Goal: Register for event/course

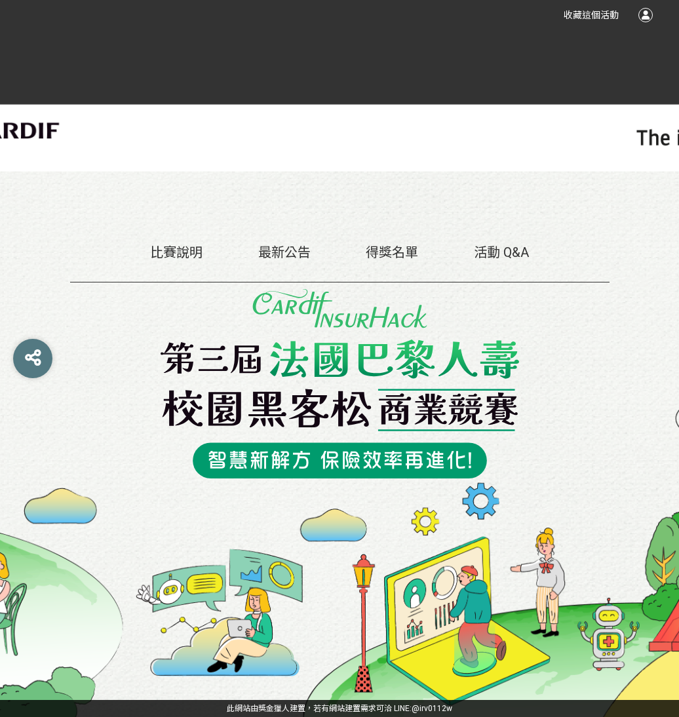
click at [179, 257] on link "比賽說明" at bounding box center [176, 252] width 52 height 16
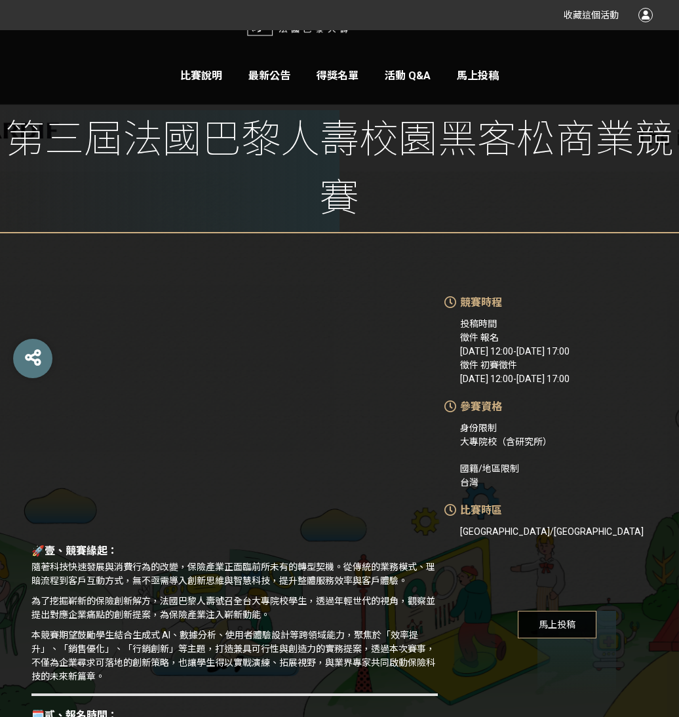
scroll to position [127, 0]
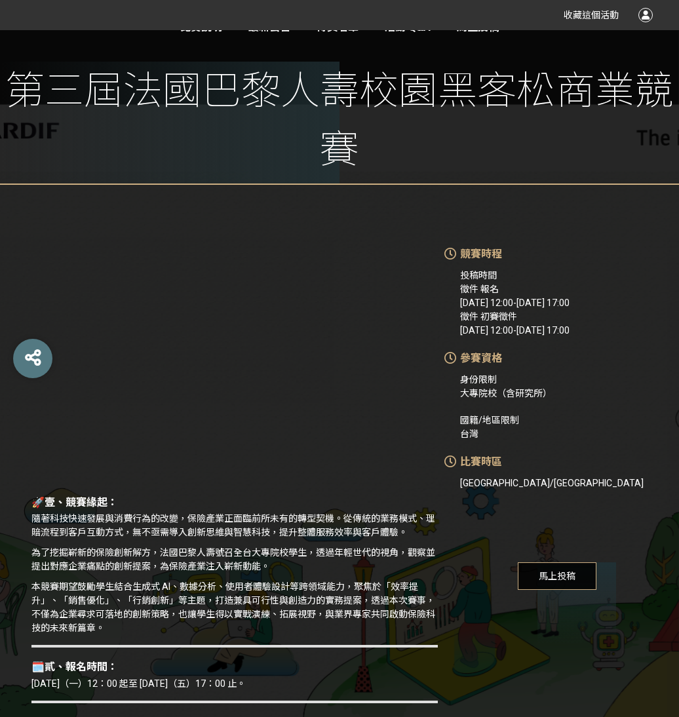
click at [526, 567] on span "馬上投稿" at bounding box center [557, 576] width 79 height 28
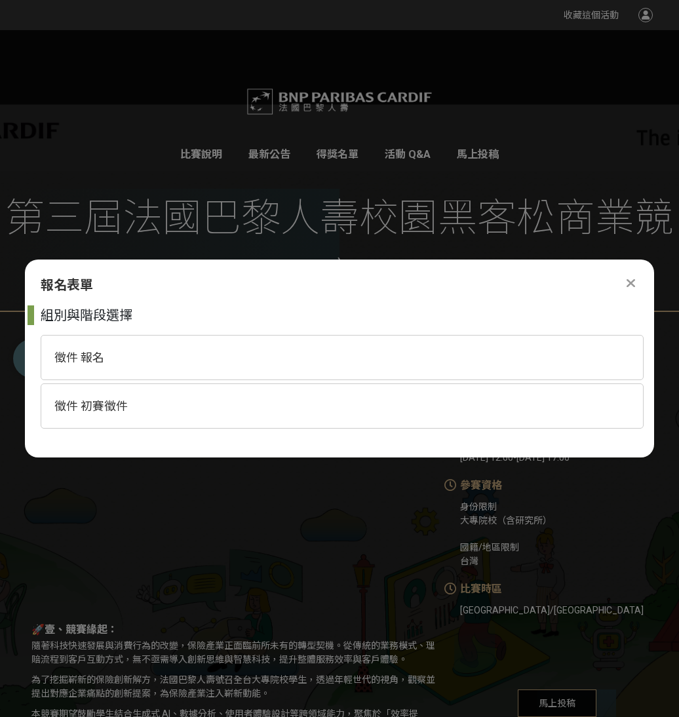
scroll to position [0, 0]
click at [441, 358] on div "徵件 報名" at bounding box center [342, 357] width 603 height 45
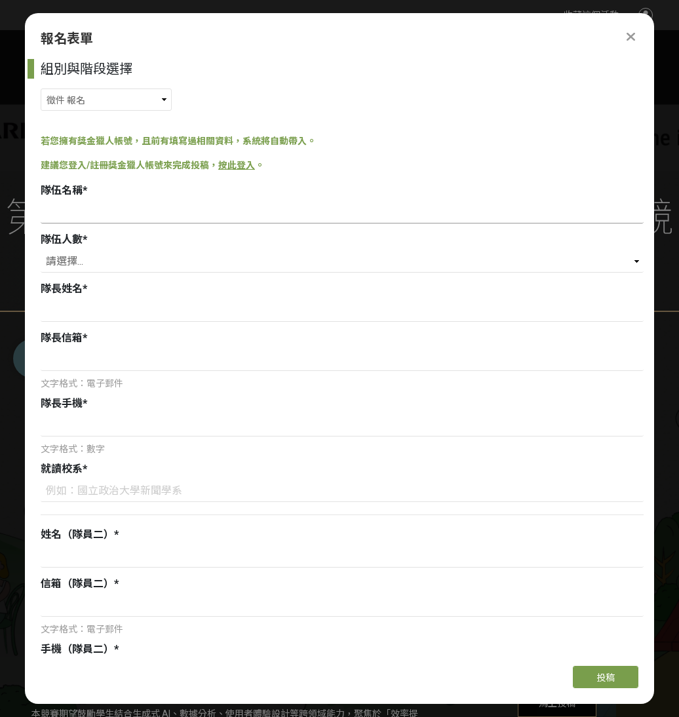
click at [438, 219] on input at bounding box center [342, 212] width 603 height 22
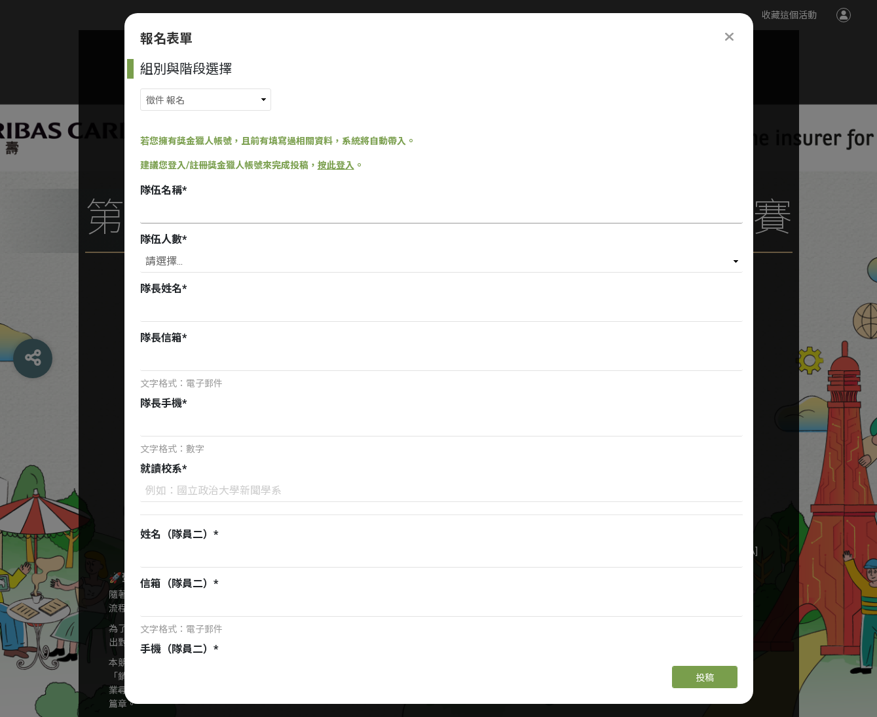
click at [294, 202] on input at bounding box center [441, 212] width 603 height 22
click at [214, 92] on select "徵件 報名 徵件 初賽徵件" at bounding box center [205, 99] width 131 height 22
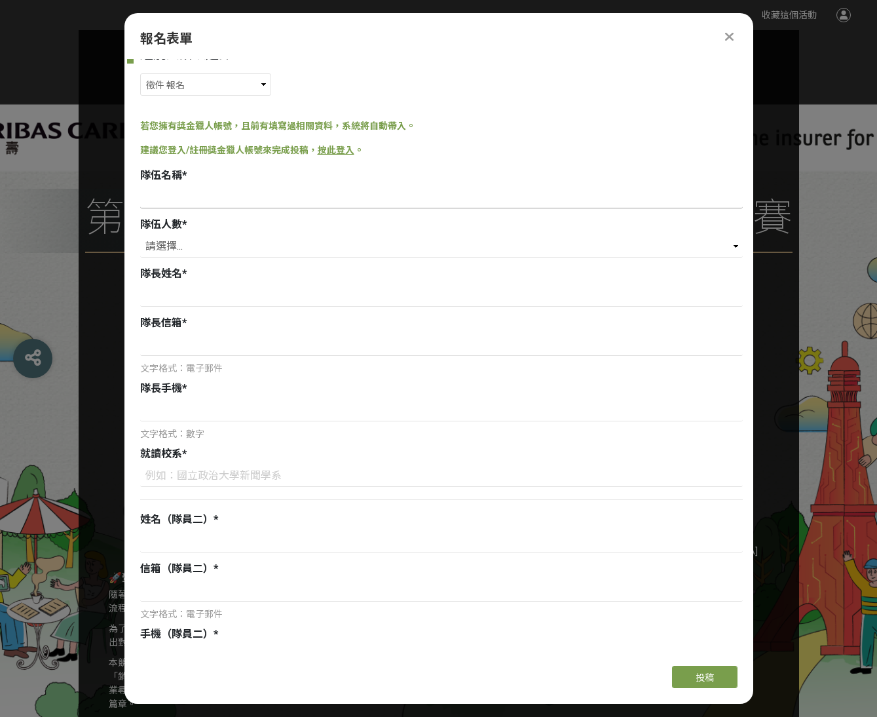
click at [379, 192] on input at bounding box center [441, 197] width 603 height 22
type input "Ａ"
type input "S"
type input "AIwAI"
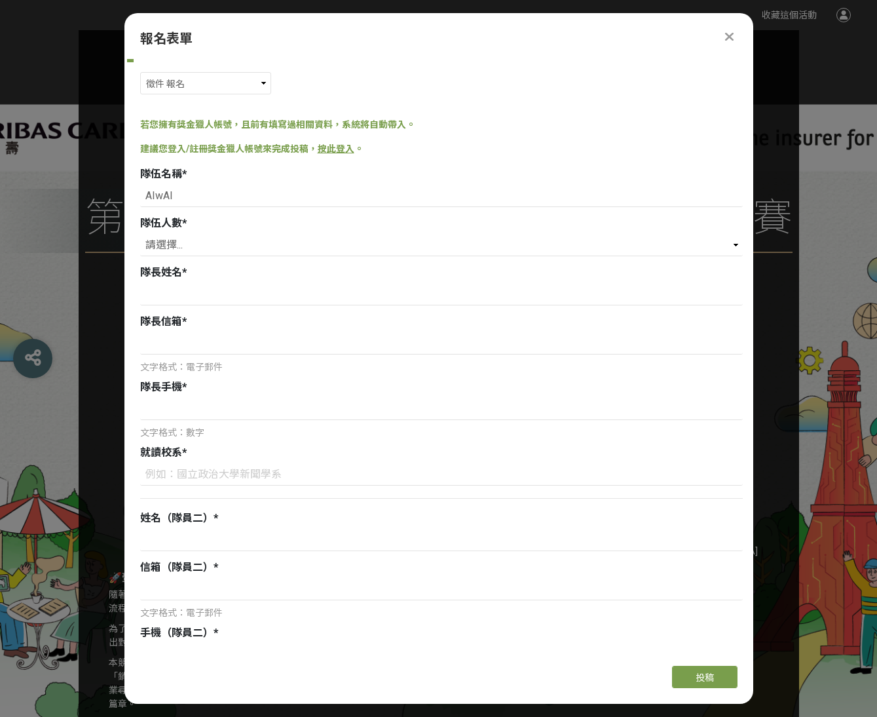
click at [376, 268] on div "隊長姓名 *" at bounding box center [441, 273] width 603 height 16
click at [375, 252] on select "請選擇... 3 4 5" at bounding box center [441, 245] width 603 height 22
select select "4"
click at [317, 315] on div "隊長信箱 *" at bounding box center [441, 322] width 603 height 16
click at [322, 301] on input at bounding box center [441, 294] width 603 height 22
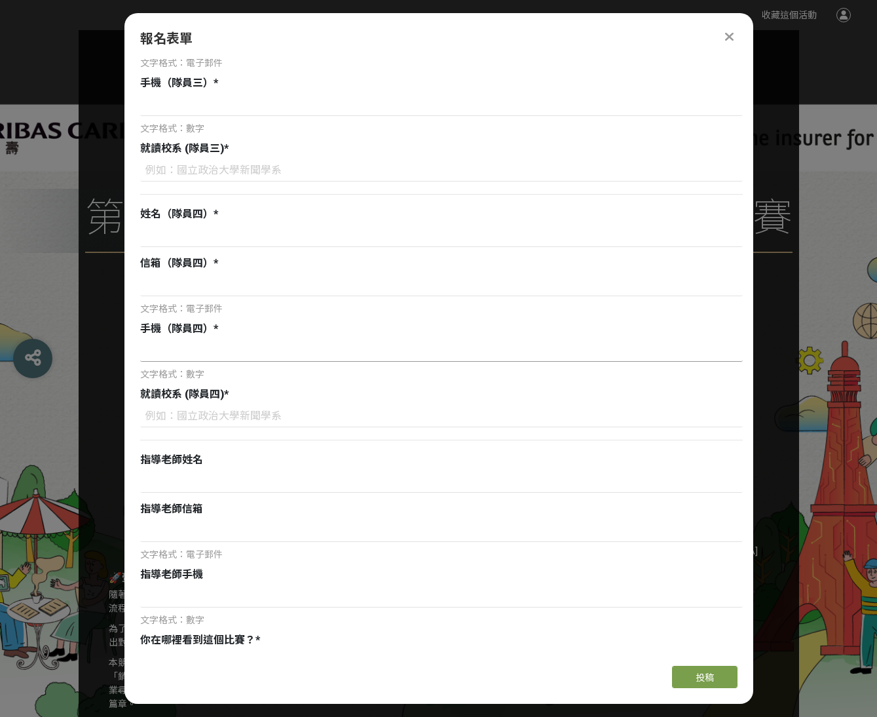
scroll to position [881, 0]
